Goal: Information Seeking & Learning: Learn about a topic

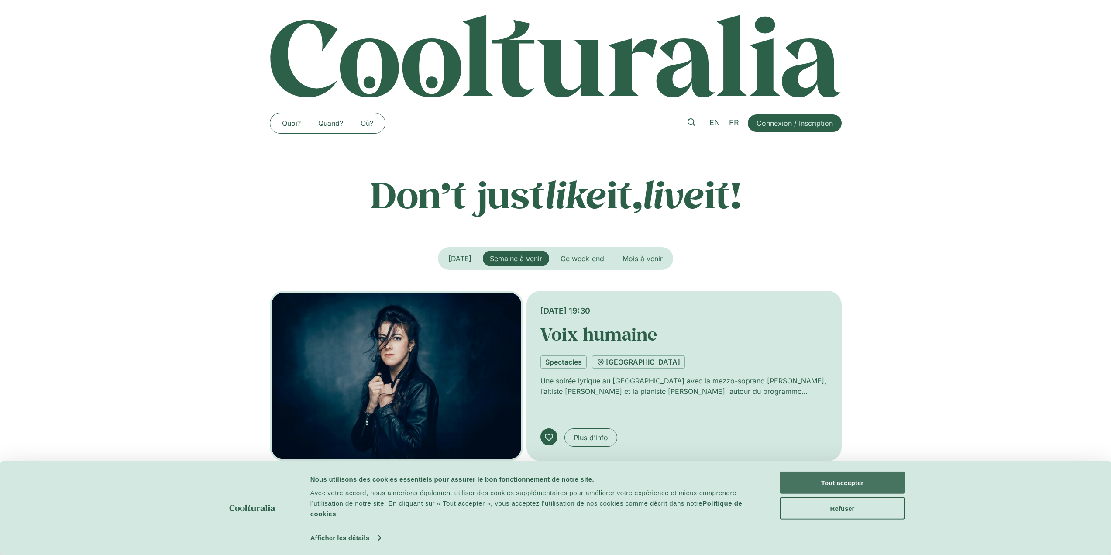
click at [810, 476] on button "Tout accepter" at bounding box center [842, 483] width 125 height 22
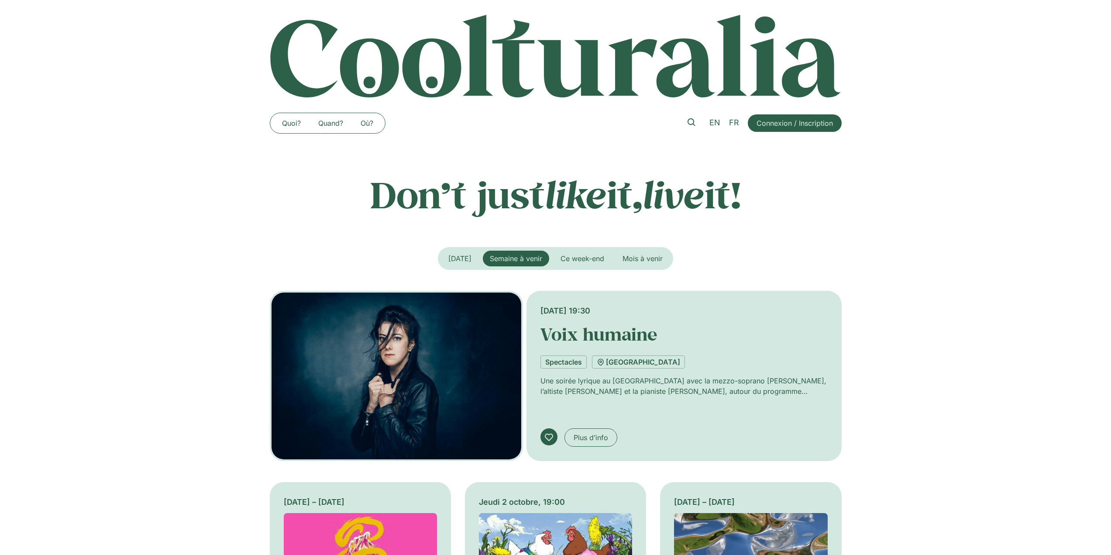
click at [772, 123] on span "Connexion / Inscription" at bounding box center [795, 123] width 76 height 10
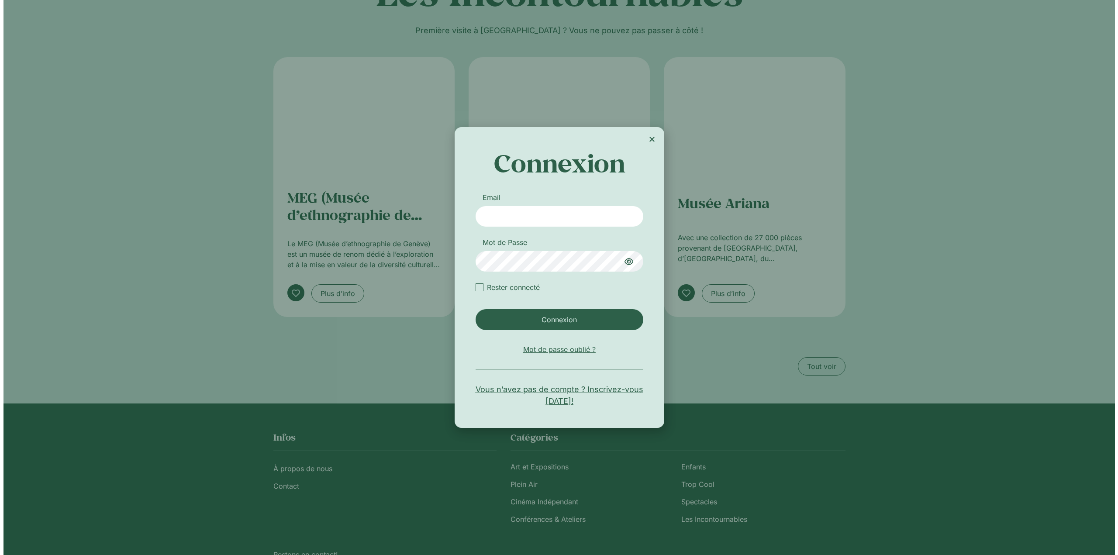
scroll to position [1542, 0]
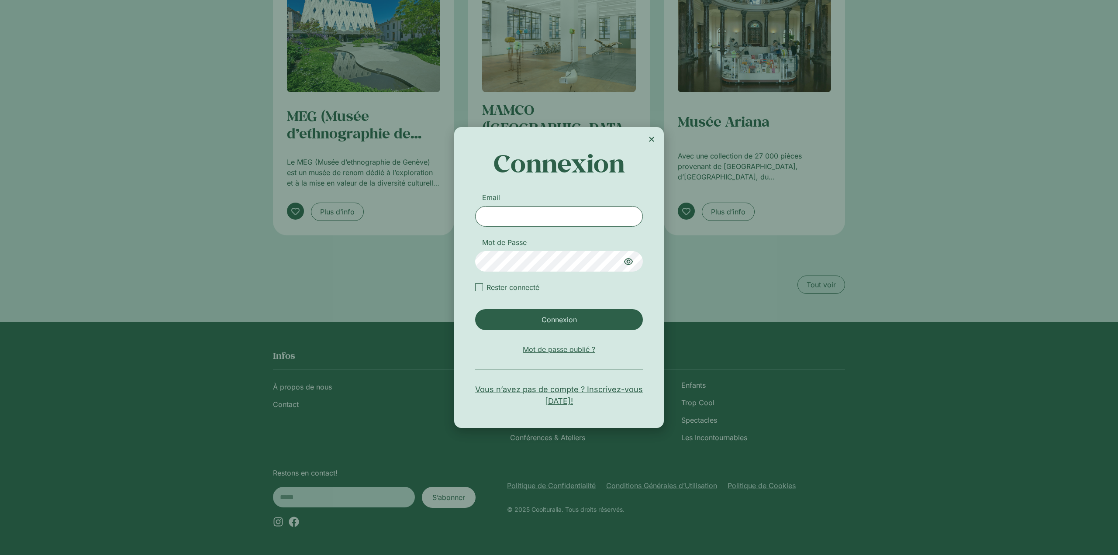
click at [561, 214] on input "Email" at bounding box center [559, 216] width 168 height 21
drag, startPoint x: 496, startPoint y: 215, endPoint x: 446, endPoint y: 179, distance: 61.8
click at [463, 214] on div "**********" at bounding box center [559, 277] width 210 height 300
type input "**********"
click at [510, 286] on label "Rester connecté" at bounding box center [559, 287] width 168 height 10
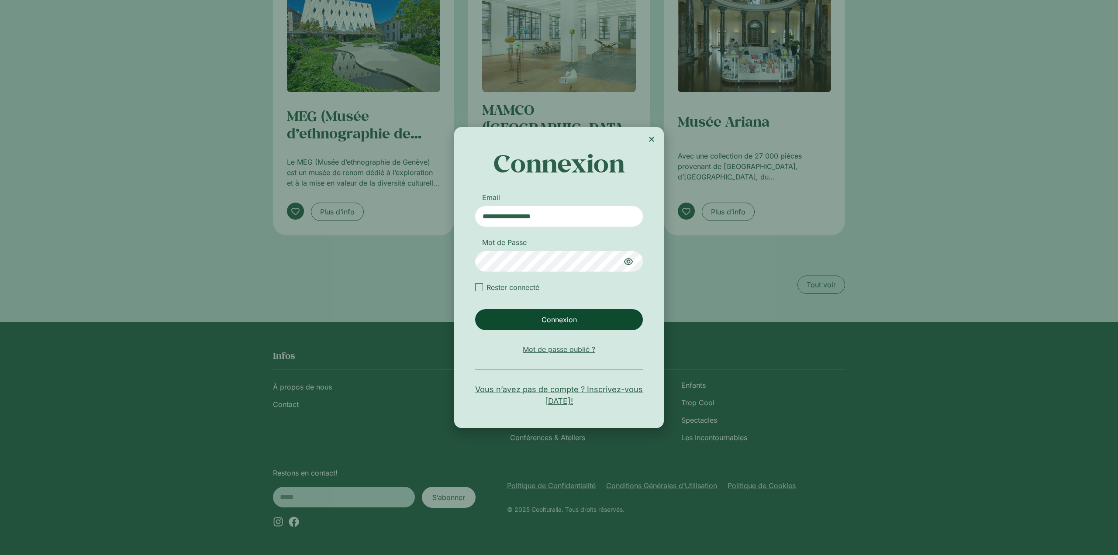
click at [550, 319] on span "Connexion" at bounding box center [558, 319] width 35 height 10
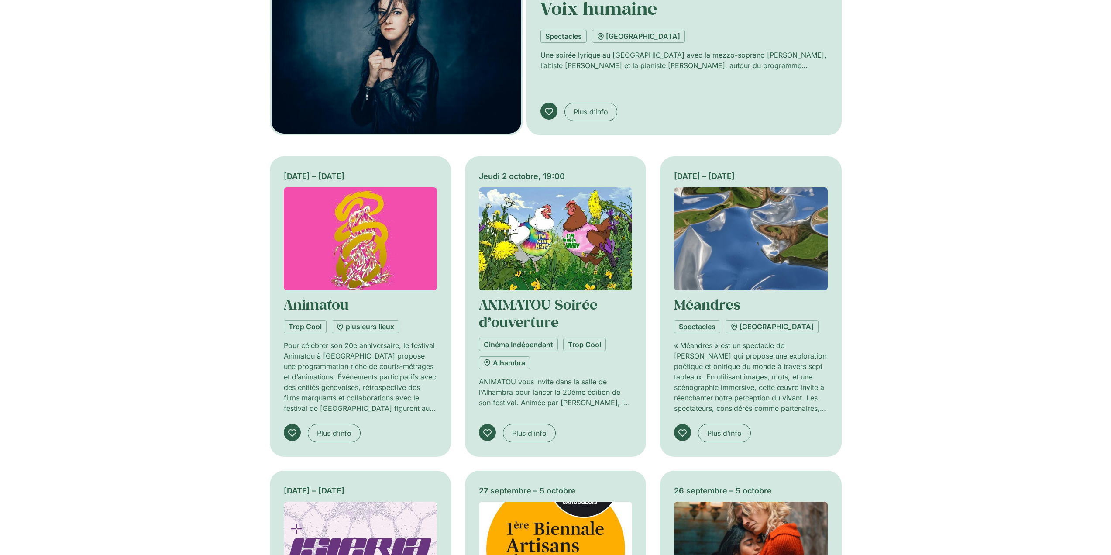
scroll to position [325, 0]
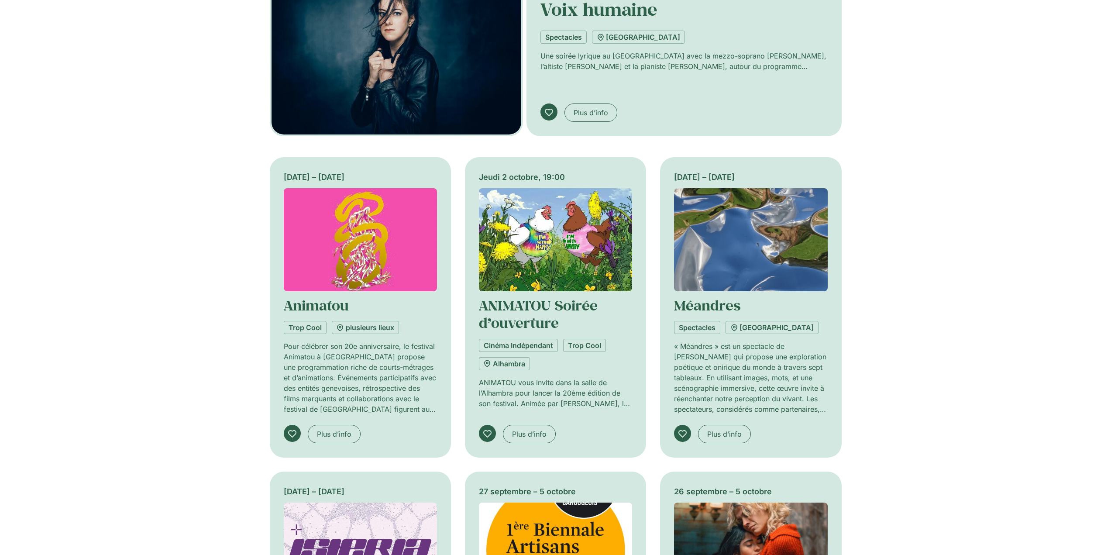
drag, startPoint x: 992, startPoint y: 292, endPoint x: 974, endPoint y: 269, distance: 28.6
click at [992, 292] on div "Semaine à venir Aujourd’hui Ce week-end Mois à venir Jeudi 2 octobre, 19:30 Voi…" at bounding box center [555, 385] width 1111 height 927
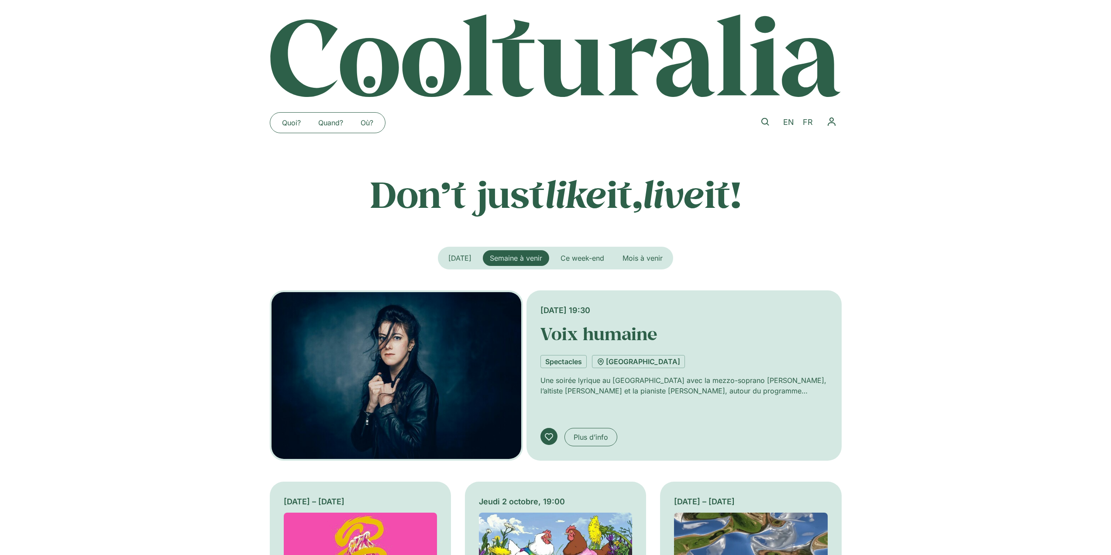
scroll to position [0, 0]
click at [826, 119] on span "Permuter le menu" at bounding box center [832, 122] width 20 height 20
click at [794, 165] on link "Mon Profil" at bounding box center [791, 171] width 97 height 21
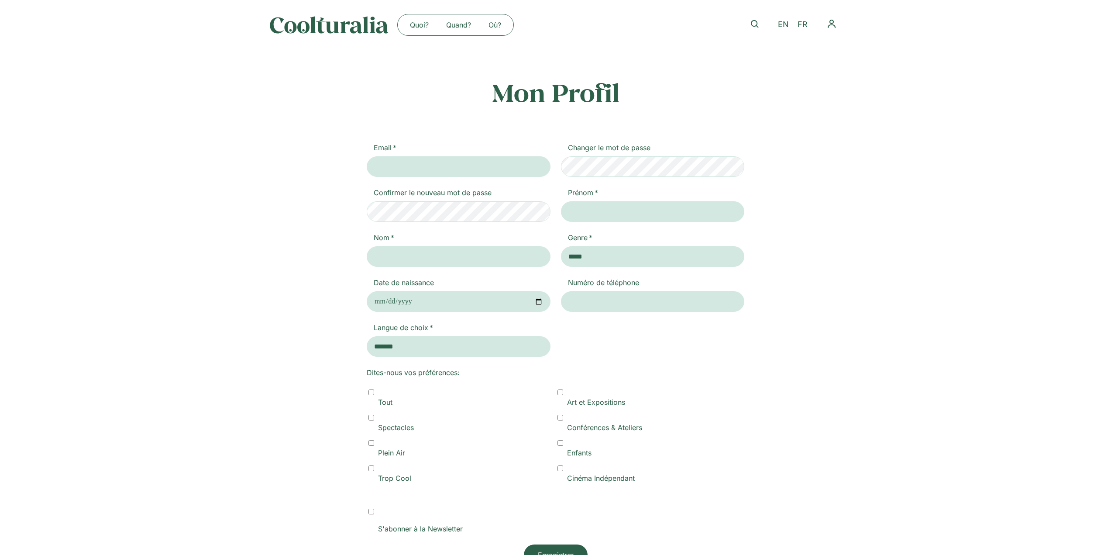
type input "**********"
type input "******"
select select "******"
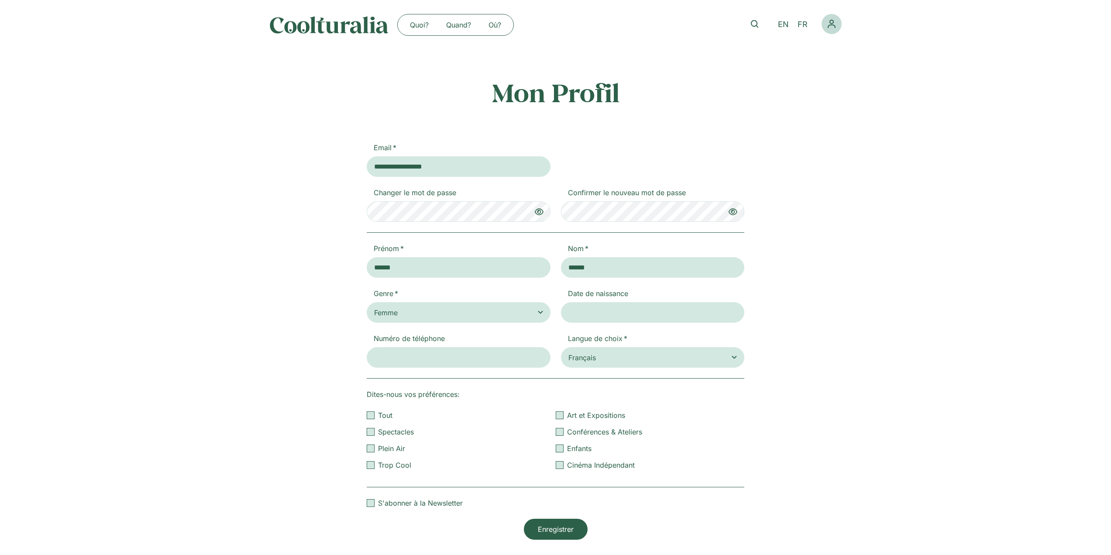
click at [831, 28] on icon "Permuter le menu" at bounding box center [832, 24] width 10 height 10
click at [816, 49] on span "Mon CoolAgenda" at bounding box center [796, 52] width 58 height 10
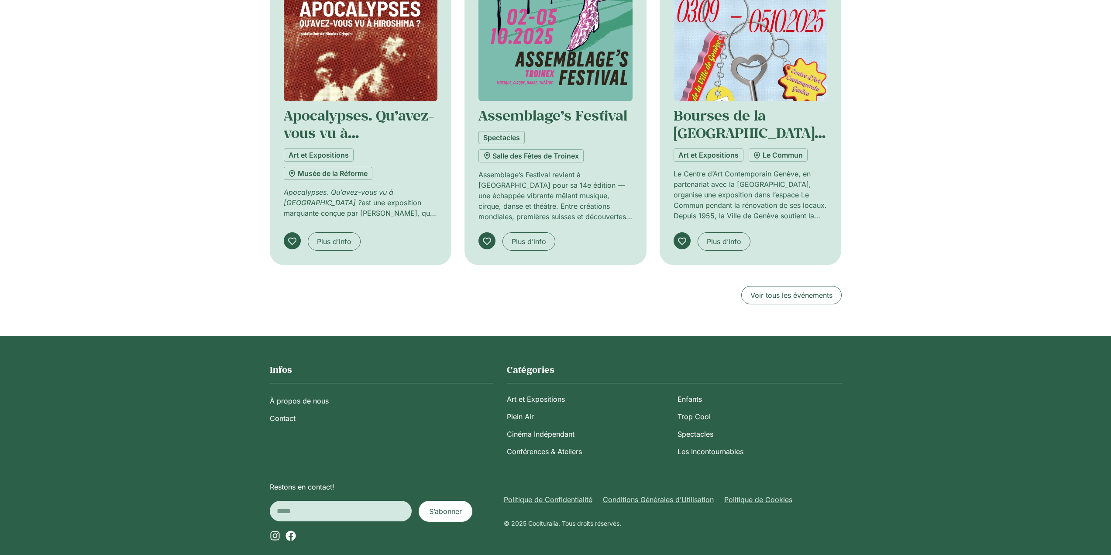
scroll to position [465, 0]
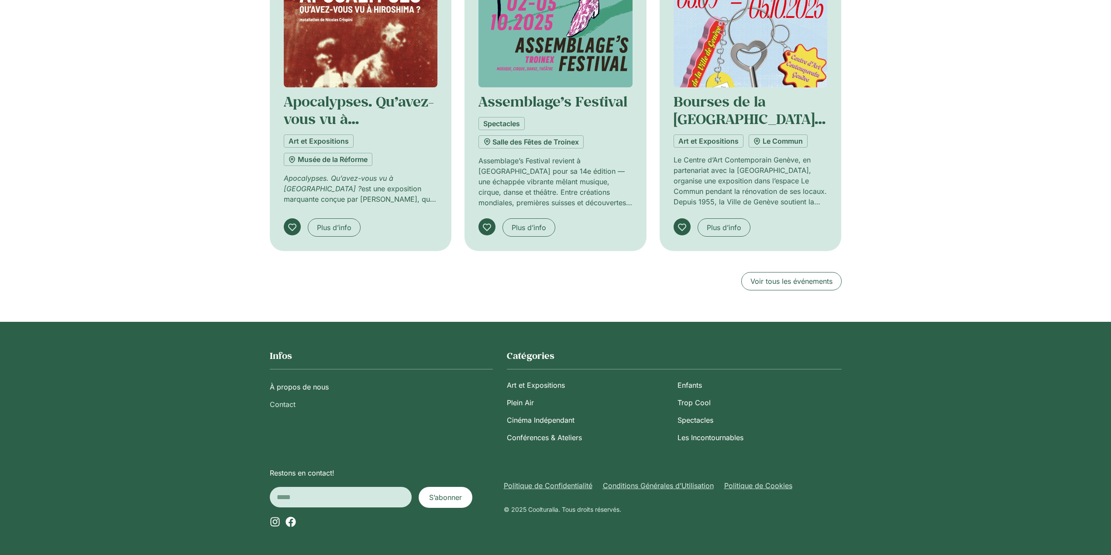
click at [289, 403] on link "Contact" at bounding box center [381, 404] width 223 height 17
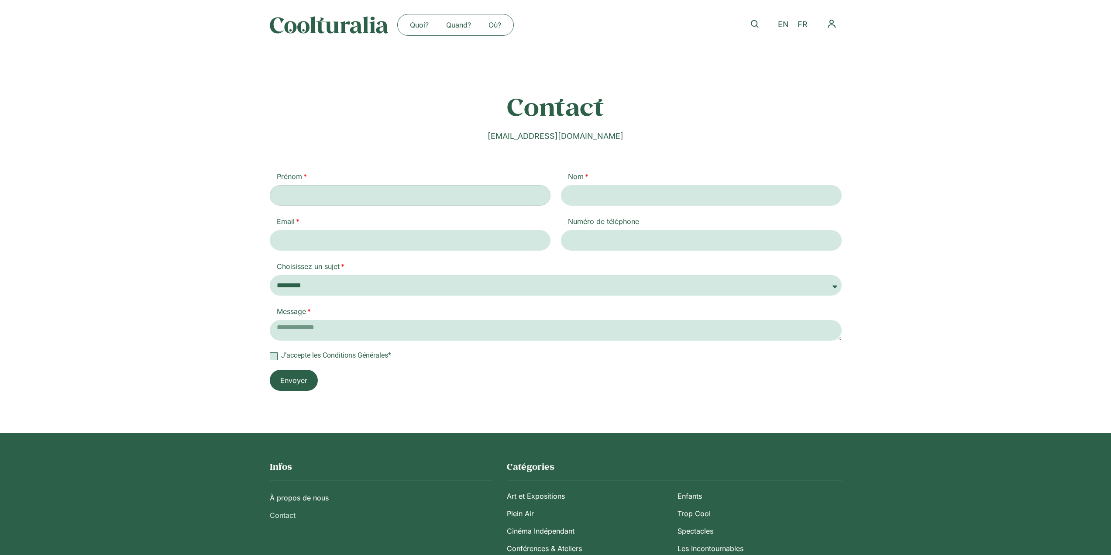
click at [373, 197] on input "Prénom" at bounding box center [410, 195] width 281 height 21
drag, startPoint x: 616, startPoint y: 125, endPoint x: 612, endPoint y: 138, distance: 13.0
click at [613, 138] on div "Contact hello@coolturalia.com Prénom Nom Email Numéro de téléphone Choisissez u…" at bounding box center [556, 241] width 572 height 383
copy div "hello@coolturalia.com"
click at [455, 24] on link "Quand?" at bounding box center [458, 25] width 42 height 14
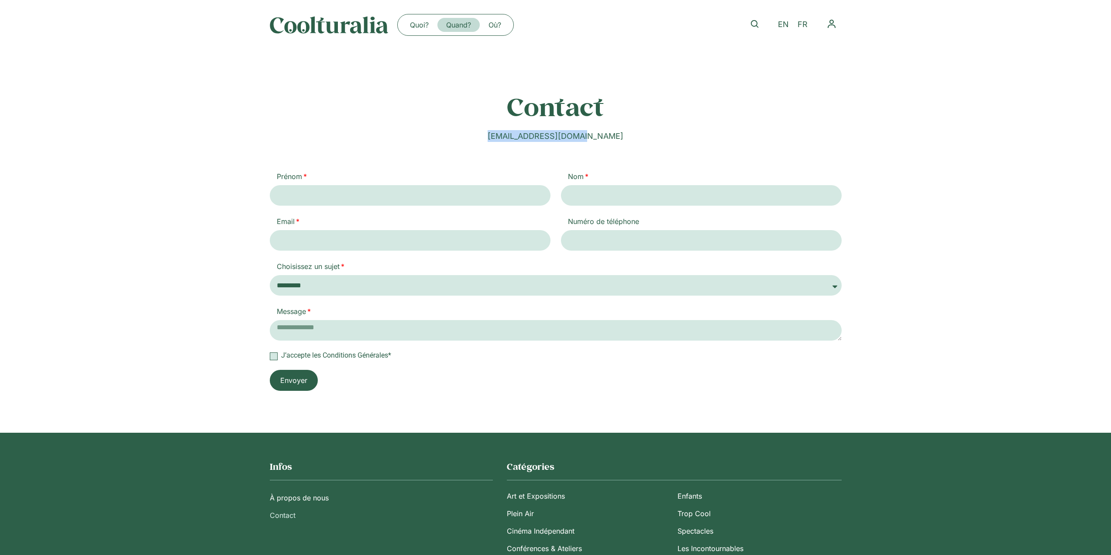
click at [447, 25] on link "Quand?" at bounding box center [458, 25] width 42 height 14
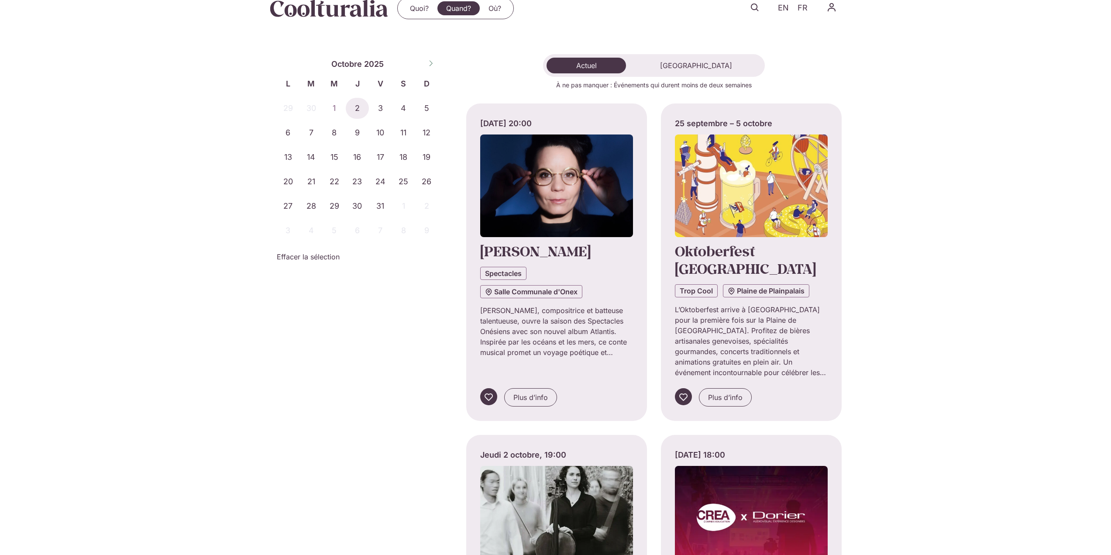
scroll to position [11, 0]
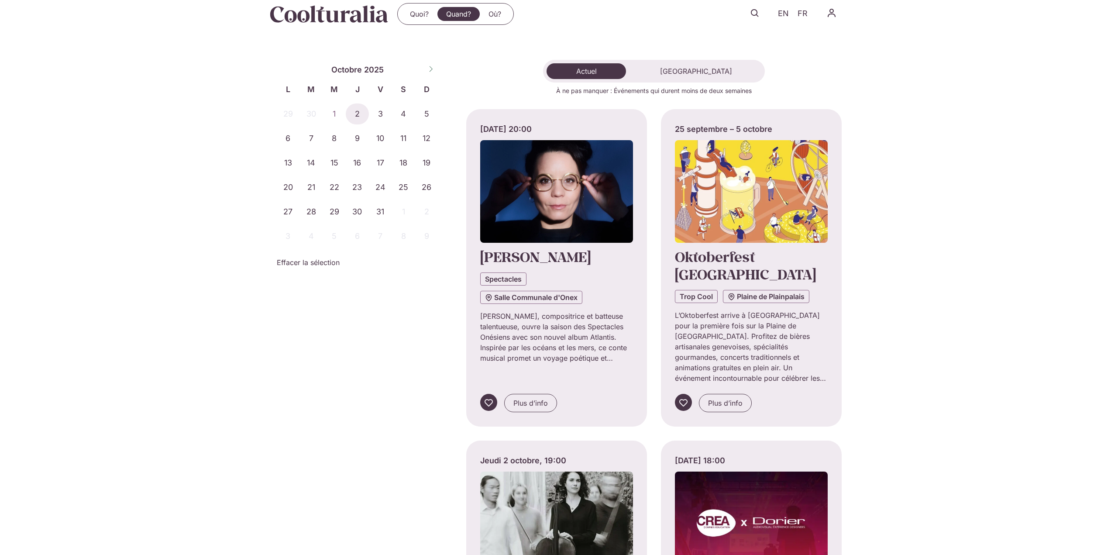
click at [308, 15] on img at bounding box center [329, 13] width 119 height 17
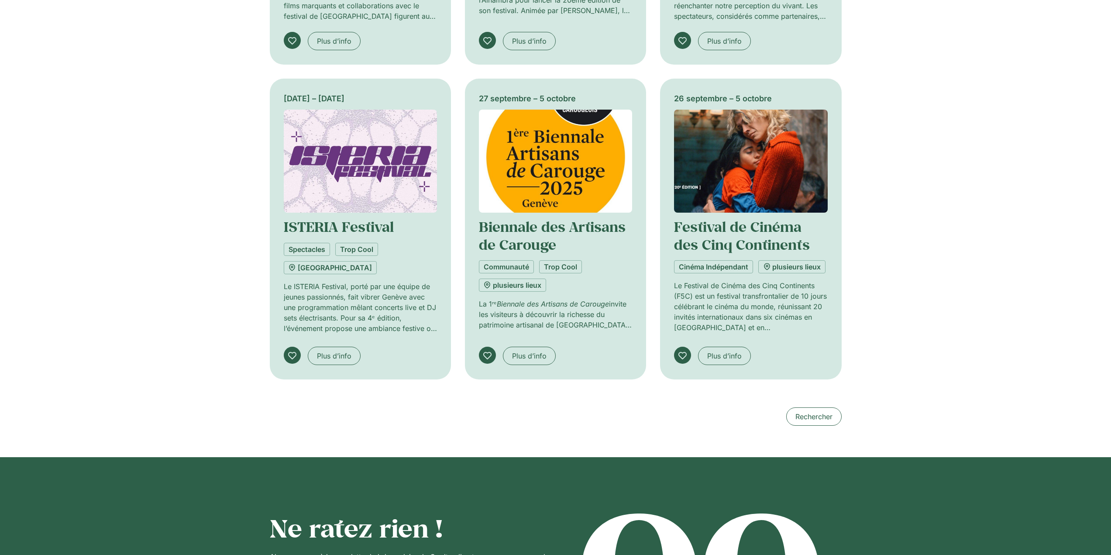
scroll to position [718, 0]
click at [827, 417] on span "Rechercher" at bounding box center [814, 416] width 37 height 10
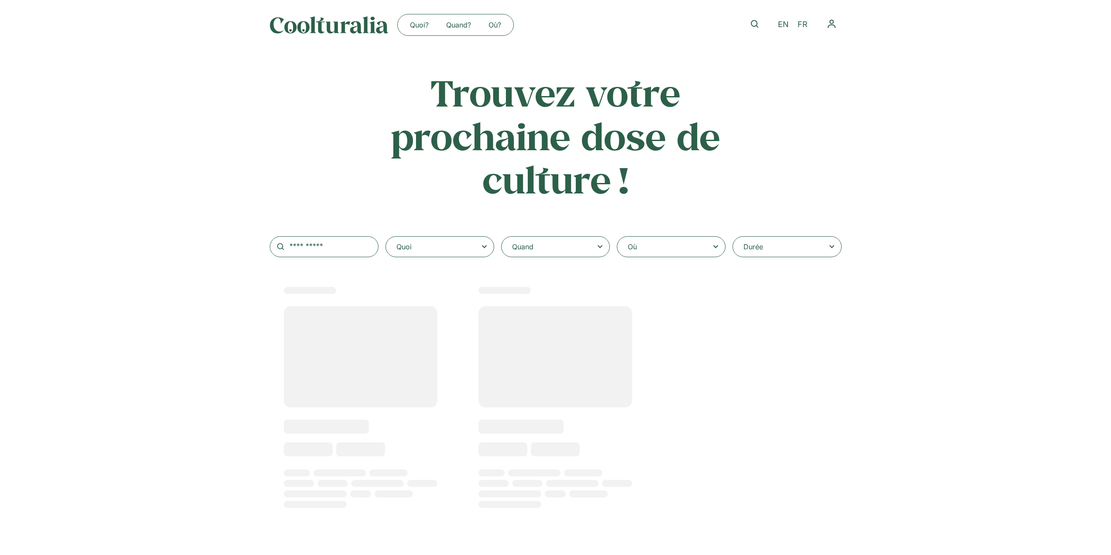
select select
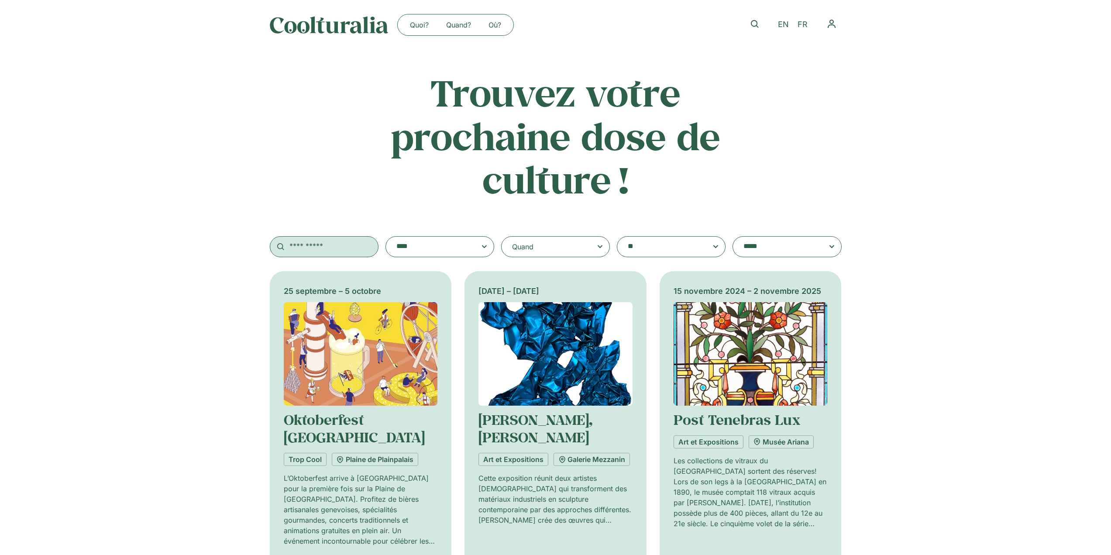
drag, startPoint x: 313, startPoint y: 247, endPoint x: 303, endPoint y: 241, distance: 12.1
click at [312, 247] on input "text" at bounding box center [324, 246] width 109 height 21
type input "****"
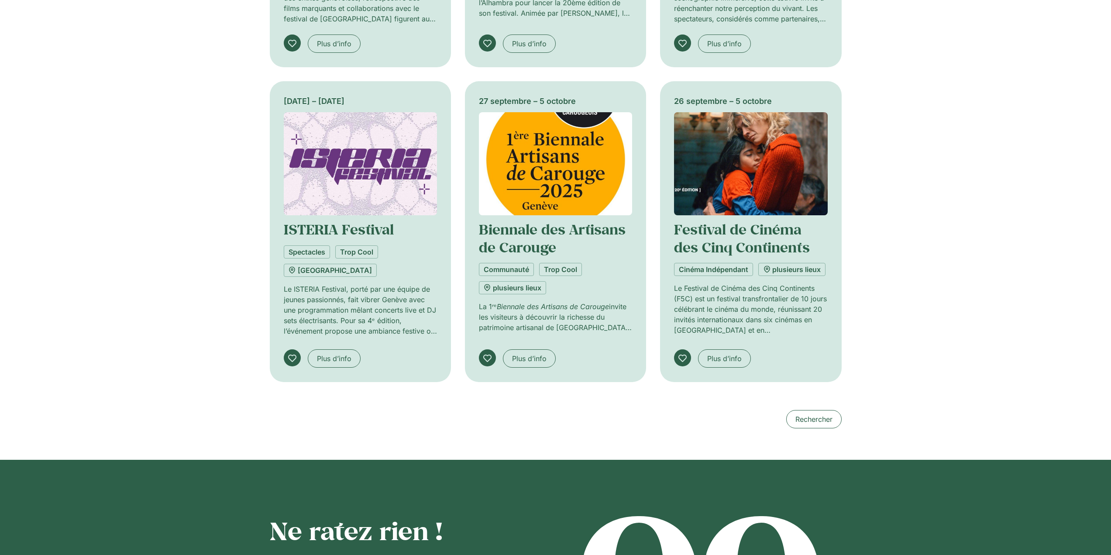
scroll to position [696, 0]
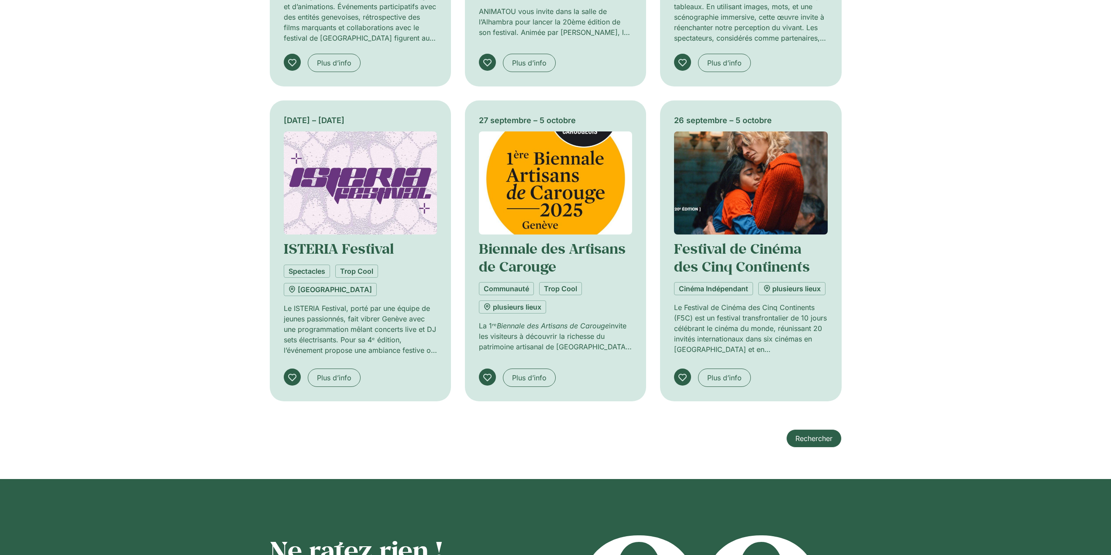
click at [805, 434] on span "Rechercher" at bounding box center [814, 438] width 37 height 10
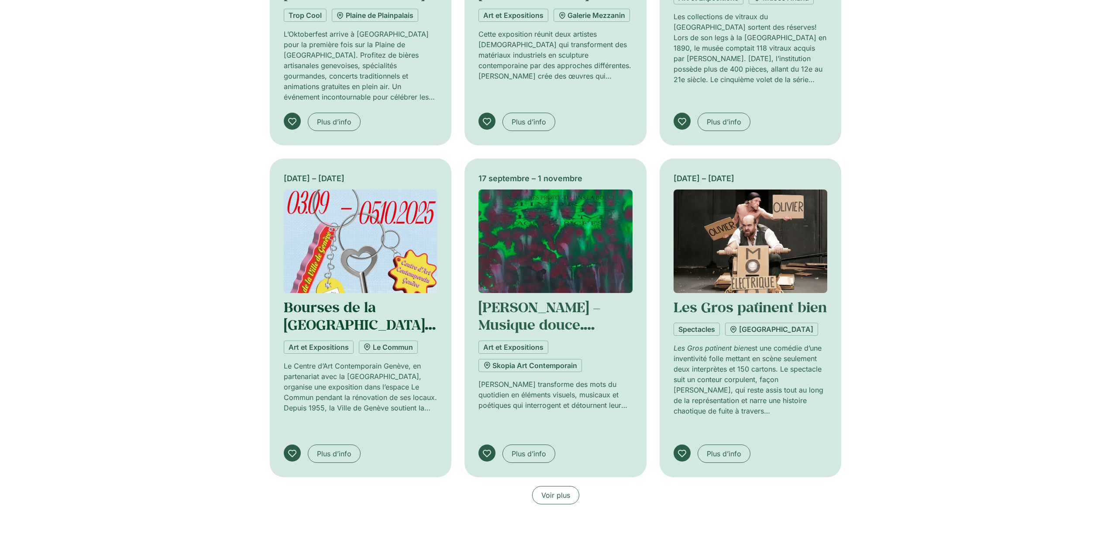
scroll to position [449, 0]
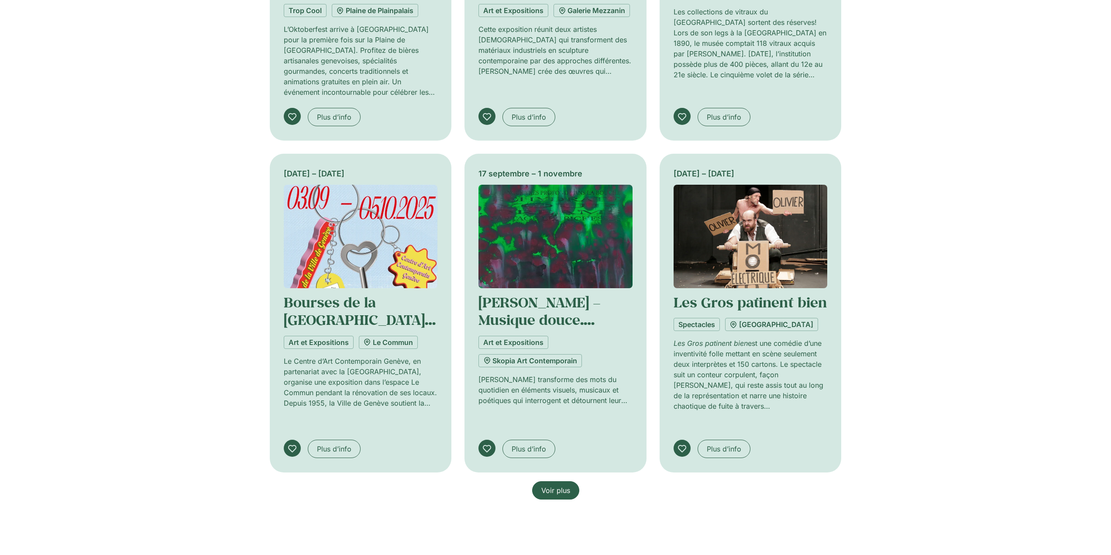
click at [565, 485] on span "Voir plus" at bounding box center [555, 490] width 29 height 10
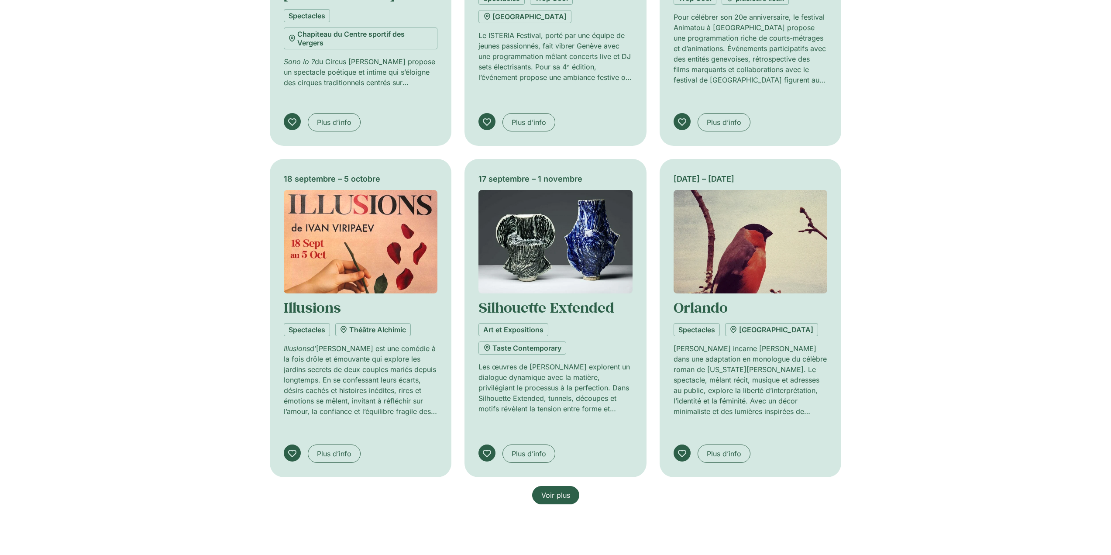
scroll to position [1114, 0]
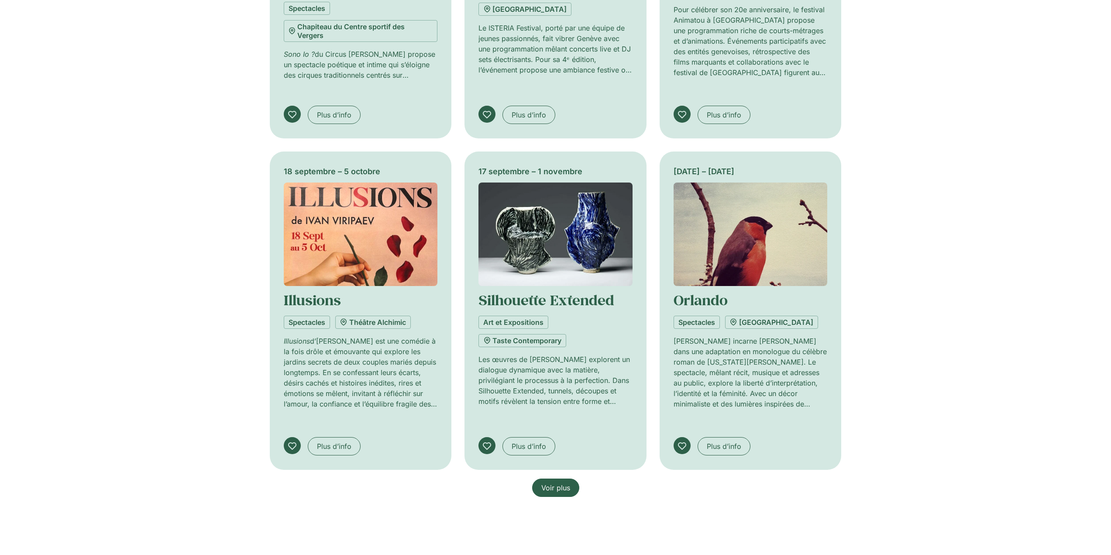
click at [552, 482] on span "Voir plus" at bounding box center [555, 487] width 29 height 10
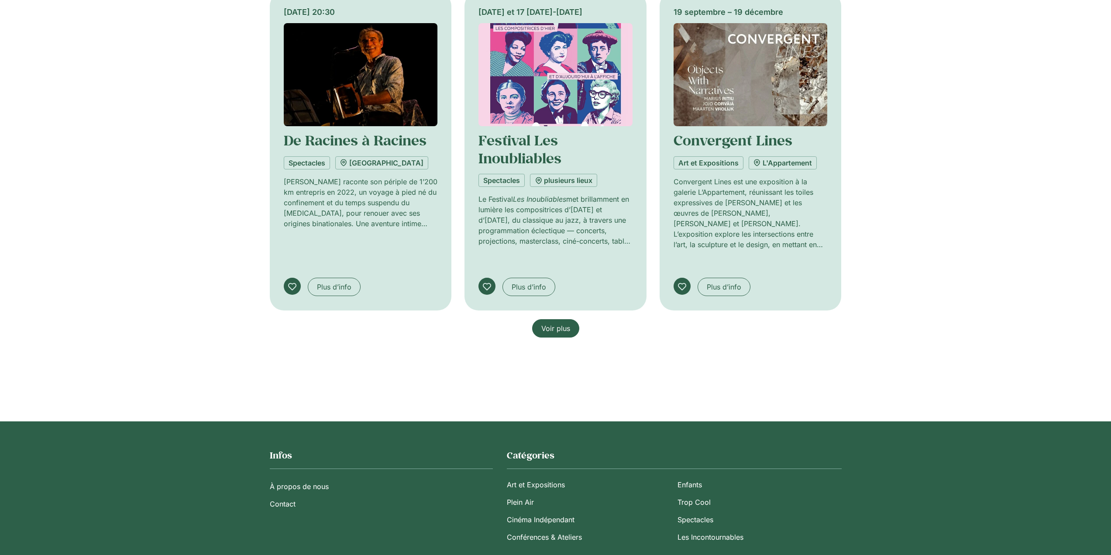
scroll to position [1947, 0]
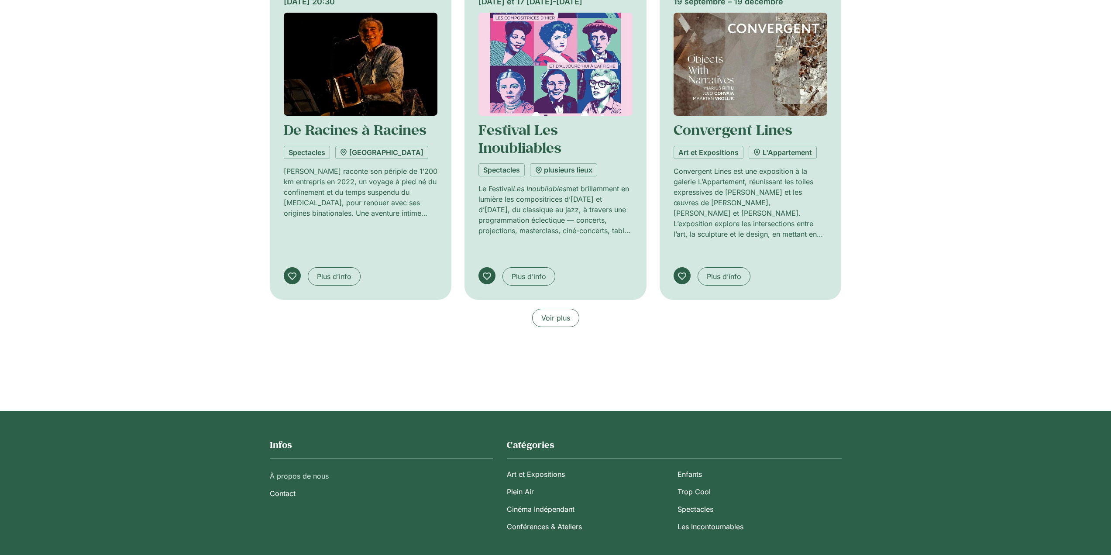
click at [318, 467] on link "À propos de nous" at bounding box center [381, 475] width 223 height 17
